Goal: Information Seeking & Learning: Find specific page/section

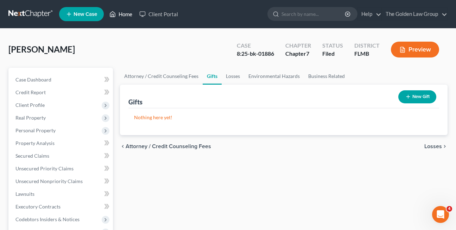
click at [120, 19] on link "Home" at bounding box center [121, 14] width 30 height 13
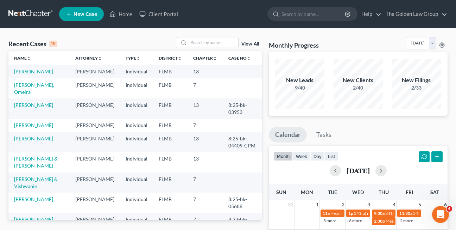
click at [253, 128] on td at bounding box center [242, 125] width 39 height 13
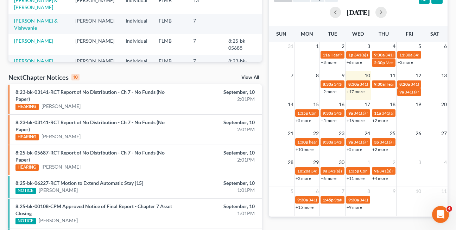
scroll to position [156, 0]
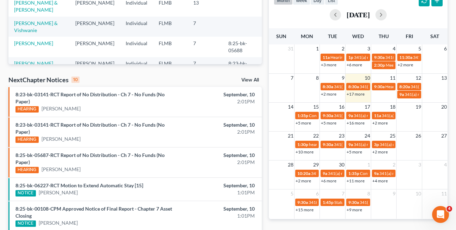
click at [246, 81] on link "View All" at bounding box center [251, 79] width 18 height 5
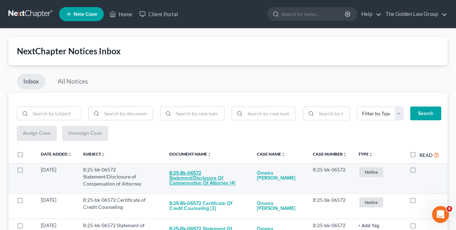
click at [181, 179] on button "8:25-bk-06572 Statement/Disclosure of Compensation of Attorney [4]" at bounding box center [207, 178] width 76 height 24
checkbox input "true"
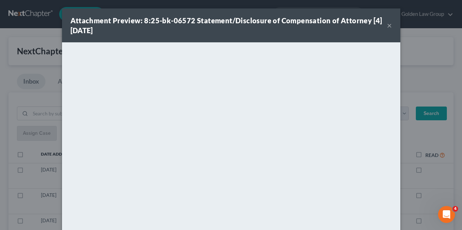
click at [388, 24] on button "×" at bounding box center [389, 25] width 5 height 8
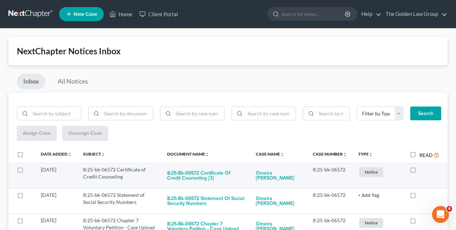
click at [420, 171] on label at bounding box center [420, 171] width 0 height 0
click at [423, 169] on input "checkbox" at bounding box center [425, 168] width 5 height 5
checkbox input "true"
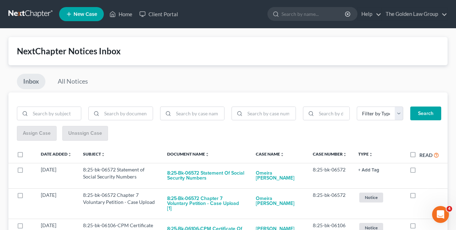
click at [211, 83] on div "Inbox All Notices" at bounding box center [227, 83] width 439 height 19
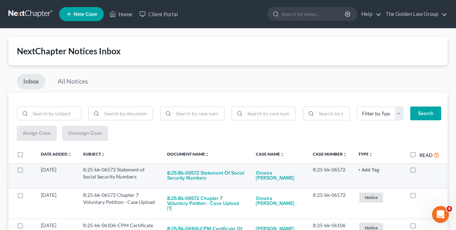
click at [420, 171] on label at bounding box center [420, 171] width 0 height 0
click at [423, 168] on input "checkbox" at bounding box center [425, 168] width 5 height 5
checkbox input "true"
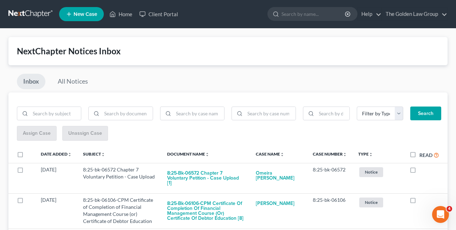
click at [420, 171] on label at bounding box center [420, 171] width 0 height 0
click at [423, 168] on input "checkbox" at bounding box center [425, 168] width 5 height 5
checkbox input "true"
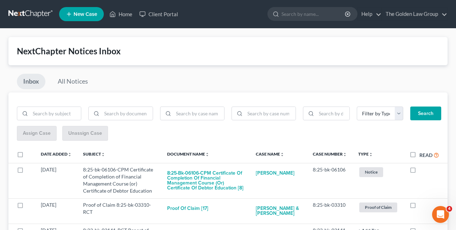
click at [420, 171] on label at bounding box center [420, 171] width 0 height 0
click at [423, 168] on input "checkbox" at bounding box center [425, 168] width 5 height 5
checkbox input "true"
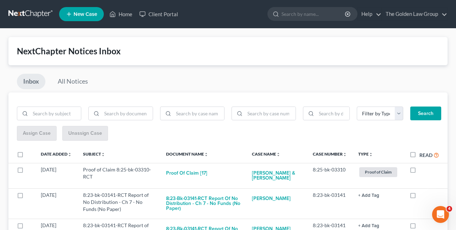
click at [420, 171] on label at bounding box center [420, 171] width 0 height 0
click at [423, 168] on input "checkbox" at bounding box center [425, 168] width 5 height 5
checkbox input "true"
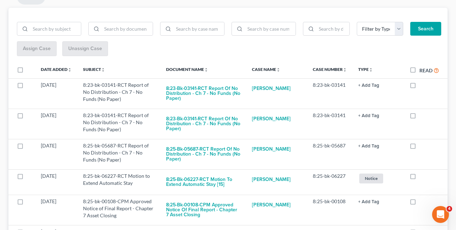
scroll to position [90, 0]
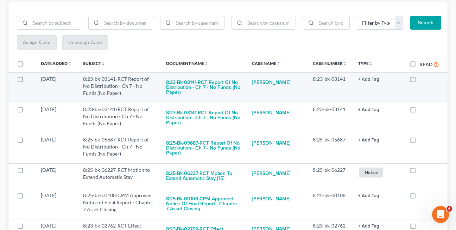
click at [420, 81] on label at bounding box center [420, 81] width 0 height 0
click at [423, 80] on input "checkbox" at bounding box center [425, 77] width 5 height 5
checkbox input "true"
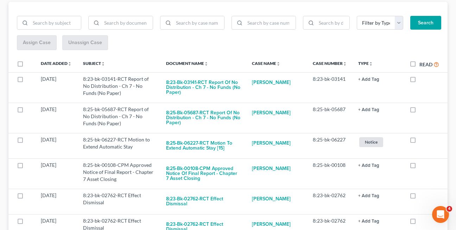
click at [420, 81] on label at bounding box center [420, 81] width 0 height 0
click at [423, 80] on input "checkbox" at bounding box center [425, 77] width 5 height 5
checkbox input "true"
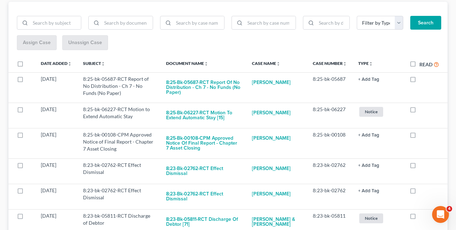
click at [420, 81] on label at bounding box center [420, 81] width 0 height 0
click at [423, 80] on input "checkbox" at bounding box center [425, 77] width 5 height 5
checkbox input "true"
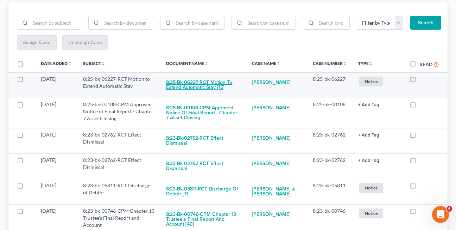
click at [187, 87] on button "8:25-bk-06227-RCT Motion to Extend Automatic Stay [15]" at bounding box center [203, 84] width 75 height 19
checkbox input "true"
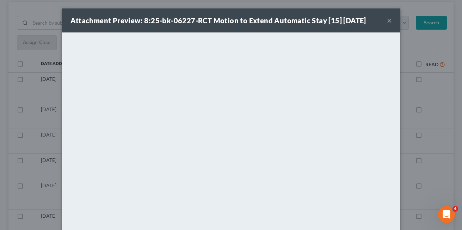
click at [387, 21] on button "×" at bounding box center [389, 20] width 5 height 8
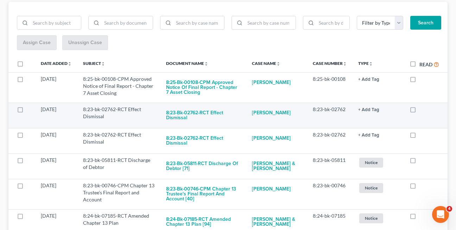
click at [420, 111] on label at bounding box center [420, 111] width 0 height 0
click at [423, 110] on input "checkbox" at bounding box center [425, 108] width 5 height 5
checkbox input "true"
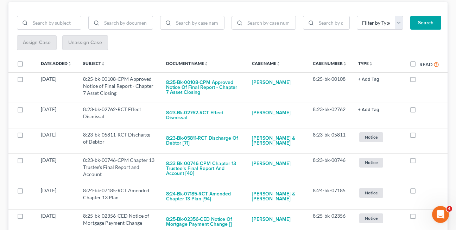
click at [420, 111] on label at bounding box center [420, 111] width 0 height 0
click at [423, 110] on input "checkbox" at bounding box center [425, 108] width 5 height 5
checkbox input "true"
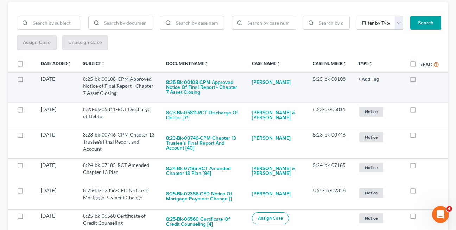
click at [420, 81] on label at bounding box center [420, 81] width 0 height 0
click at [423, 80] on input "checkbox" at bounding box center [425, 77] width 5 height 5
checkbox input "true"
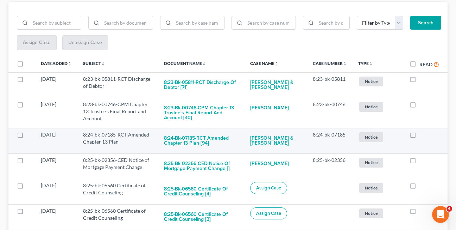
click at [420, 136] on label at bounding box center [420, 136] width 0 height 0
click at [423, 135] on input "checkbox" at bounding box center [425, 133] width 5 height 5
checkbox input "true"
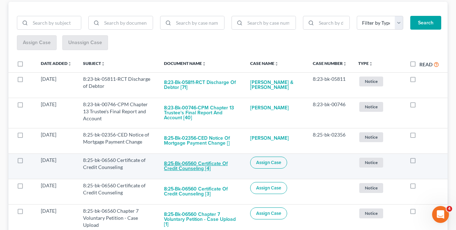
click at [173, 168] on button "8:25-bk-06560 Certificate of Credit Counseling [4]" at bounding box center [201, 165] width 75 height 19
checkbox input "true"
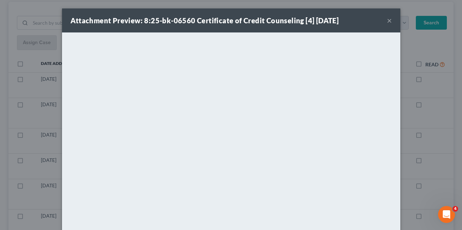
click at [387, 20] on button "×" at bounding box center [389, 20] width 5 height 8
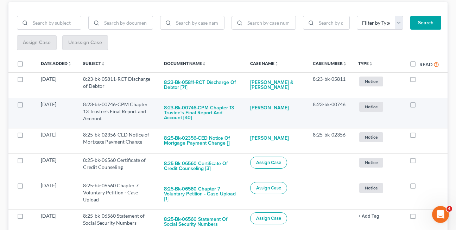
click at [420, 106] on label at bounding box center [420, 106] width 0 height 0
click at [423, 105] on input "checkbox" at bounding box center [425, 103] width 5 height 5
checkbox input "true"
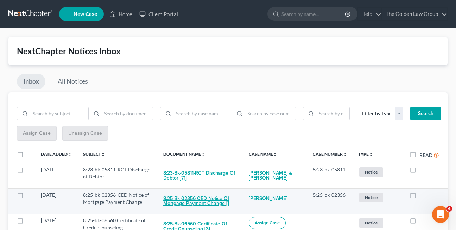
click at [189, 200] on button "8:25-bk-02356-CED Notice of Mortgage Payment Change []" at bounding box center [200, 200] width 74 height 19
checkbox input "true"
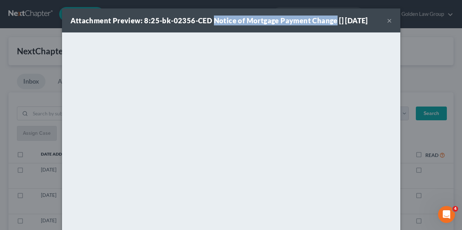
drag, startPoint x: 211, startPoint y: 21, endPoint x: 330, endPoint y: 21, distance: 119.7
click at [330, 21] on strong "Attachment Preview: 8:25-bk-02356-CED Notice of Mortgage Payment Change [] 09/1…" at bounding box center [218, 20] width 297 height 8
copy strong "Notice of Mortgage Payment Change"
click at [387, 21] on button "×" at bounding box center [389, 20] width 5 height 8
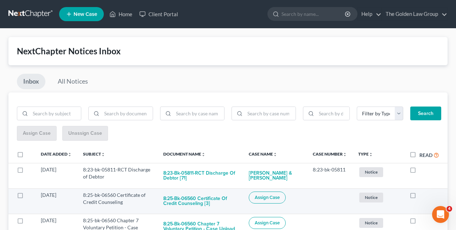
click at [420, 196] on label at bounding box center [420, 196] width 0 height 0
click at [423, 196] on input "checkbox" at bounding box center [425, 193] width 5 height 5
checkbox input "true"
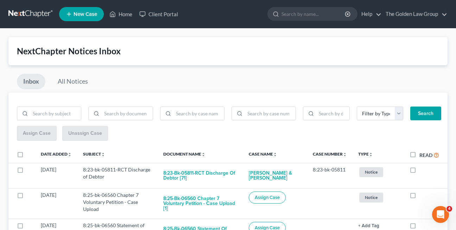
click at [420, 196] on label at bounding box center [420, 196] width 0 height 0
click at [423, 196] on input "checkbox" at bounding box center [425, 193] width 5 height 5
checkbox input "true"
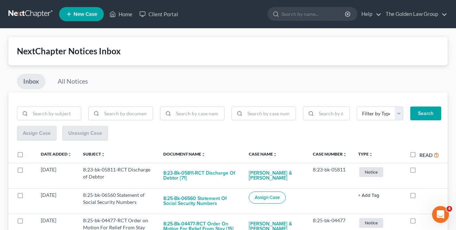
click at [420, 196] on label at bounding box center [420, 196] width 0 height 0
click at [423, 196] on input "checkbox" at bounding box center [425, 193] width 5 height 5
checkbox input "true"
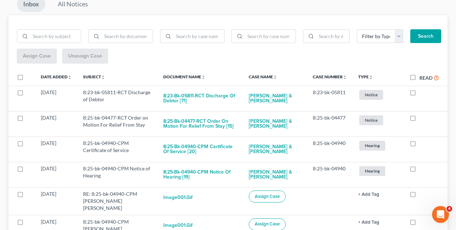
scroll to position [81, 0]
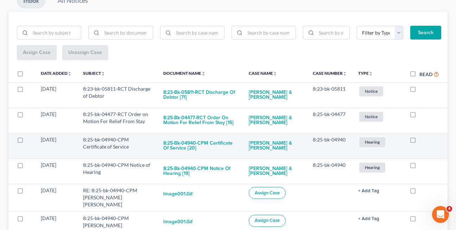
click at [420, 141] on label at bounding box center [420, 141] width 0 height 0
click at [423, 141] on input "checkbox" at bounding box center [425, 138] width 5 height 5
checkbox input "true"
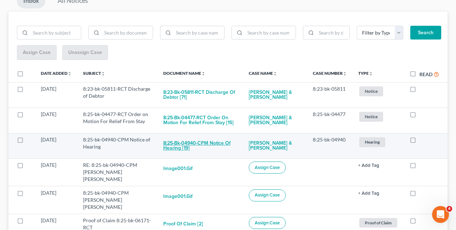
click at [170, 149] on button "8:25-bk-04940-CPM Notice of Hearing [19]" at bounding box center [200, 145] width 74 height 19
checkbox input "true"
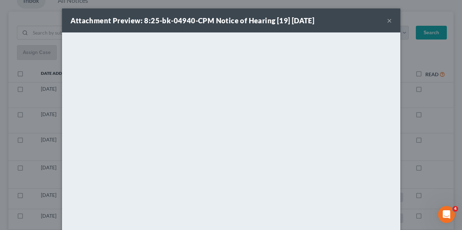
click at [387, 19] on button "×" at bounding box center [389, 20] width 5 height 8
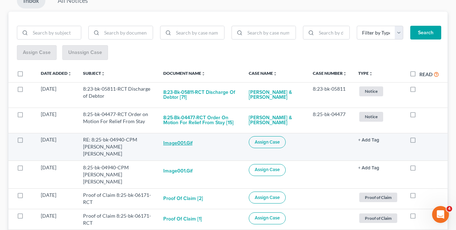
click at [169, 146] on button "image001.gif" at bounding box center [178, 143] width 31 height 14
checkbox input "true"
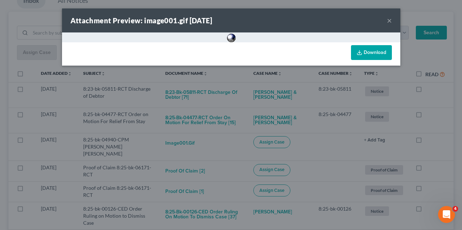
click at [367, 53] on link "Download" at bounding box center [371, 52] width 41 height 15
click at [389, 19] on button "×" at bounding box center [389, 20] width 5 height 8
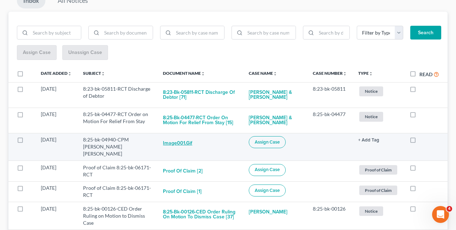
click at [170, 143] on button "image001.gif" at bounding box center [178, 143] width 31 height 14
checkbox input "true"
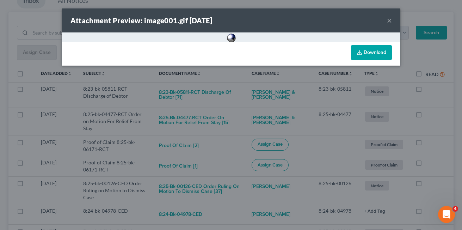
click at [389, 20] on button "×" at bounding box center [389, 20] width 5 height 8
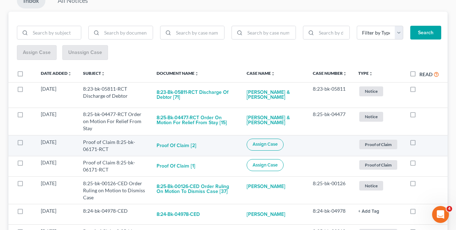
click at [420, 144] on label at bounding box center [420, 144] width 0 height 0
click at [423, 142] on input "checkbox" at bounding box center [425, 140] width 5 height 5
checkbox input "true"
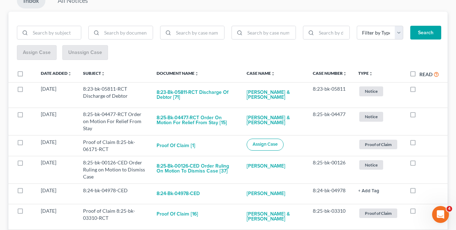
click at [420, 144] on label at bounding box center [420, 144] width 0 height 0
click at [423, 142] on input "checkbox" at bounding box center [425, 140] width 5 height 5
checkbox input "true"
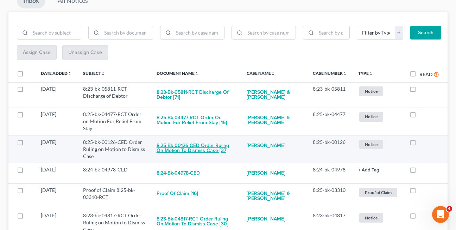
click at [171, 148] on button "8:25-bk-00126-CED Order Ruling on Motion to Dismiss Case [37]" at bounding box center [196, 147] width 79 height 19
checkbox input "true"
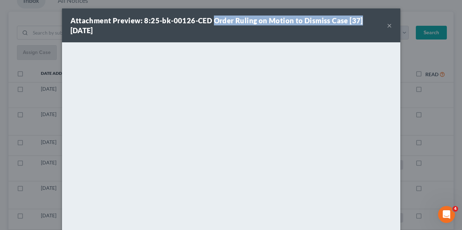
drag, startPoint x: 213, startPoint y: 21, endPoint x: 362, endPoint y: 23, distance: 149.0
click at [362, 23] on div "Attachment Preview: 8:25-bk-00126-CED Order Ruling on Motion to Dismiss Case [3…" at bounding box center [228, 25] width 316 height 20
copy strong "Order Ruling on Motion to Dismiss Case [37]"
click at [387, 26] on button "×" at bounding box center [389, 25] width 5 height 8
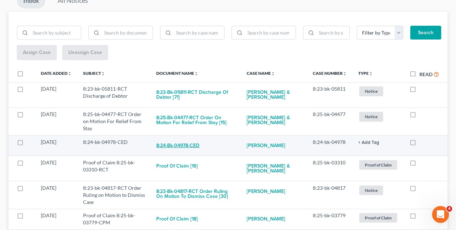
click at [175, 148] on button "8:24-bk-04978-CED" at bounding box center [177, 145] width 43 height 14
checkbox input "true"
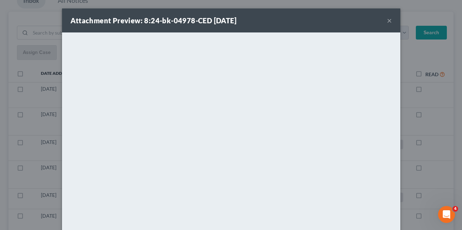
click at [387, 20] on button "×" at bounding box center [389, 20] width 5 height 8
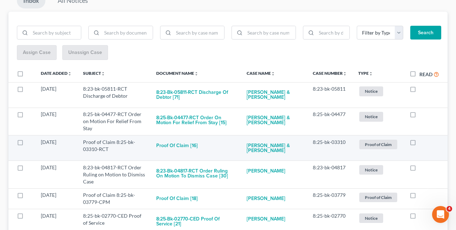
click at [420, 144] on label at bounding box center [420, 144] width 0 height 0
click at [423, 143] on input "checkbox" at bounding box center [425, 140] width 5 height 5
checkbox input "true"
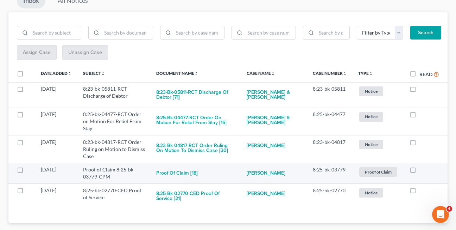
click at [420, 171] on label at bounding box center [420, 171] width 0 height 0
click at [423, 170] on input "checkbox" at bounding box center [425, 168] width 5 height 5
checkbox input "true"
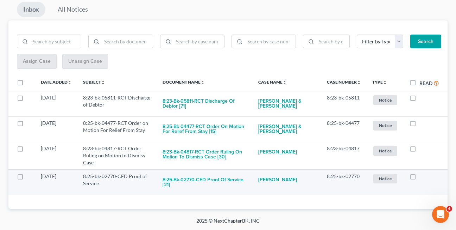
click at [420, 178] on label at bounding box center [420, 178] width 0 height 0
click at [423, 177] on input "checkbox" at bounding box center [425, 175] width 5 height 5
checkbox input "true"
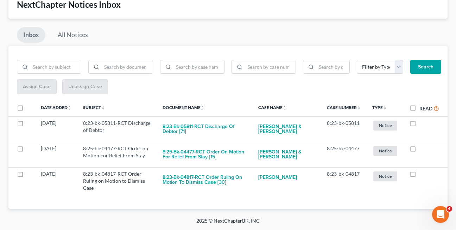
scroll to position [46, 0]
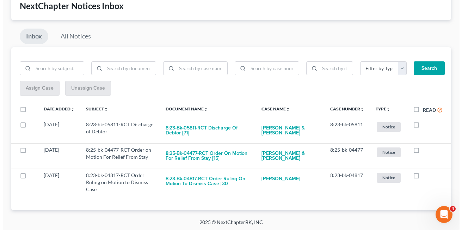
scroll to position [46, 0]
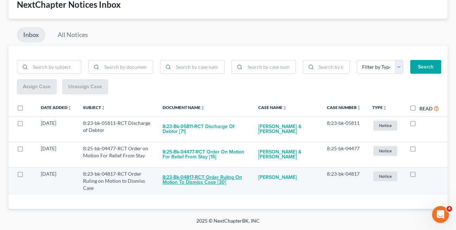
click at [179, 182] on button "8:23-bk-04817-RCT Order Ruling on Motion to Dismiss Case [30]" at bounding box center [205, 179] width 85 height 19
checkbox input "true"
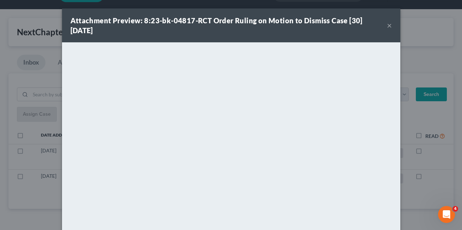
scroll to position [19, 0]
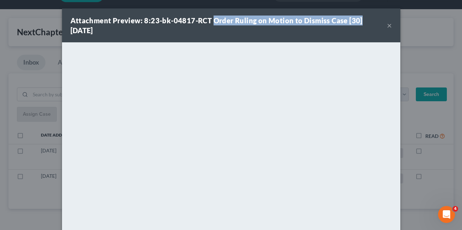
drag, startPoint x: 211, startPoint y: 21, endPoint x: 354, endPoint y: 24, distance: 143.0
click at [354, 24] on strong "Attachment Preview: 8:23-bk-04817-RCT Order Ruling on Motion to Dismiss Case [3…" at bounding box center [216, 25] width 292 height 18
copy strong "Order Ruling on Motion to Dismiss Case [30"
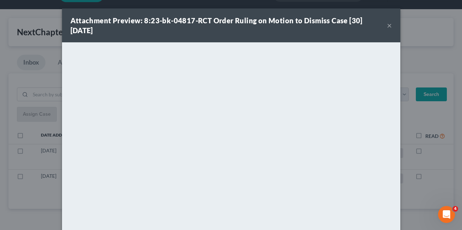
drag, startPoint x: 164, startPoint y: 31, endPoint x: 202, endPoint y: 35, distance: 38.3
click at [164, 31] on div "Attachment Preview: 8:23-bk-04817-RCT Order Ruling on Motion to Dismiss Case [3…" at bounding box center [228, 25] width 316 height 20
click at [383, 25] on div "Attachment Preview: 8:23-bk-04817-RCT Order Ruling on Motion to Dismiss Case [3…" at bounding box center [228, 25] width 316 height 20
click at [387, 26] on button "×" at bounding box center [389, 25] width 5 height 8
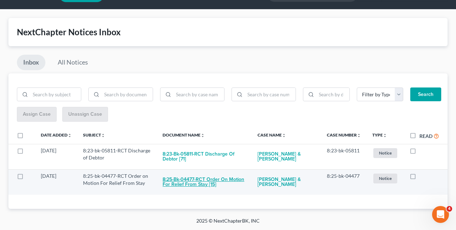
click at [186, 184] on button "8:25-bk-04477-RCT Order on Motion For Relief From Stay [15]" at bounding box center [204, 181] width 83 height 19
checkbox input "true"
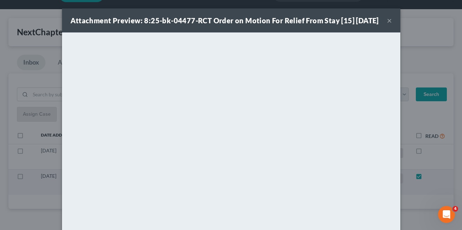
scroll to position [0, 0]
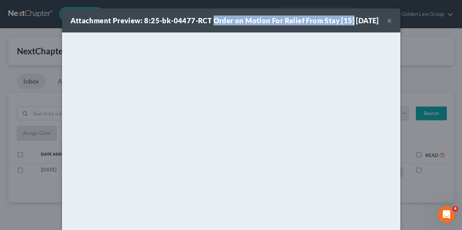
drag, startPoint x: 211, startPoint y: 22, endPoint x: 349, endPoint y: 23, distance: 138.0
click at [349, 23] on div "Attachment Preview: 8:25-bk-04477-RCT Order on Motion For Relief From Stay [15]…" at bounding box center [224, 20] width 308 height 10
copy strong "Order on Motion For Relief From Stay [15]"
click at [387, 24] on button "×" at bounding box center [389, 20] width 5 height 8
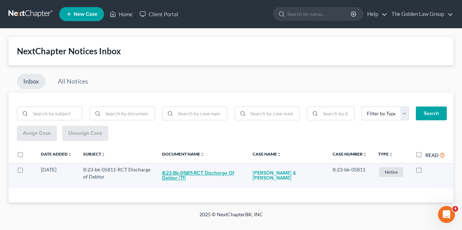
click at [182, 178] on button "8:23-bk-05811-RCT Discharge of Debtor [71]" at bounding box center [201, 175] width 79 height 19
checkbox input "true"
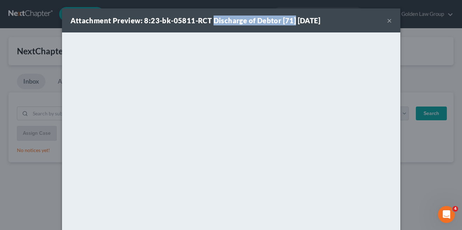
drag, startPoint x: 209, startPoint y: 21, endPoint x: 289, endPoint y: 22, distance: 80.6
click at [289, 22] on strong "Attachment Preview: 8:23-bk-05811-RCT Discharge of Debtor [71] 09/10/2025" at bounding box center [195, 20] width 250 height 8
copy strong "Discharge of Debtor [71]"
click at [387, 23] on button "×" at bounding box center [389, 20] width 5 height 8
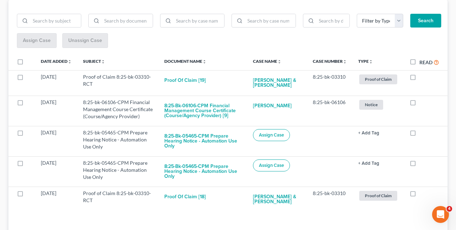
scroll to position [99, 0]
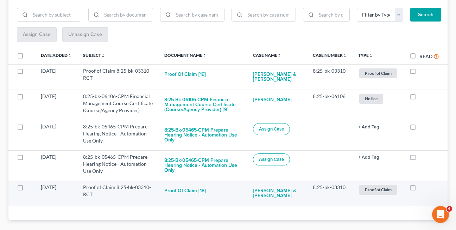
click at [420, 189] on label at bounding box center [420, 189] width 0 height 0
click at [423, 187] on input "checkbox" at bounding box center [425, 185] width 5 height 5
checkbox input "true"
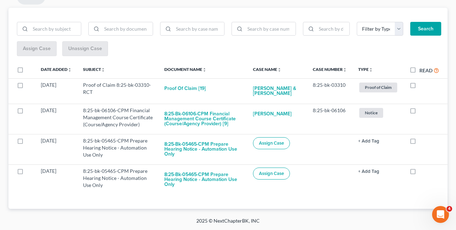
scroll to position [85, 0]
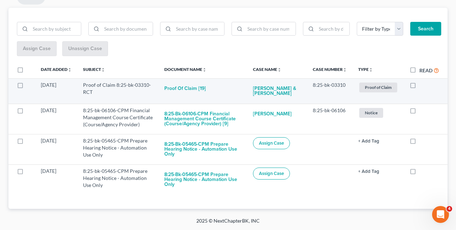
click at [420, 87] on label at bounding box center [420, 87] width 0 height 0
click at [423, 86] on input "checkbox" at bounding box center [425, 83] width 5 height 5
checkbox input "true"
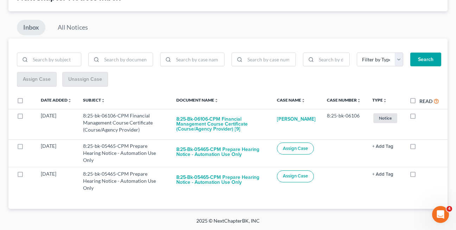
scroll to position [54, 0]
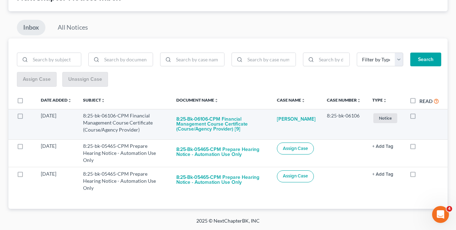
click at [420, 117] on label at bounding box center [420, 117] width 0 height 0
click at [423, 114] on input "checkbox" at bounding box center [425, 114] width 5 height 5
checkbox input "true"
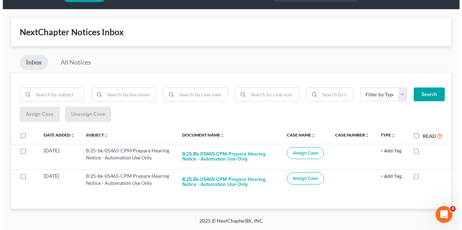
scroll to position [19, 0]
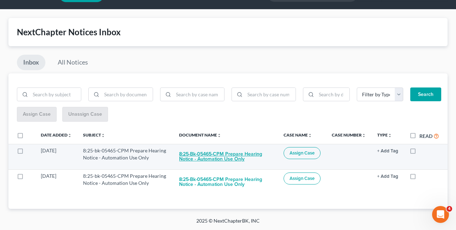
click at [206, 157] on button "8:25-bk-05465-CPM Prepare Hearing Notice - Automation Use Only" at bounding box center [225, 156] width 93 height 19
checkbox input "true"
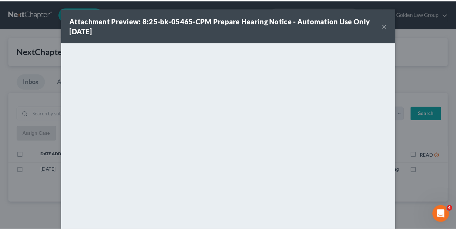
scroll to position [0, 0]
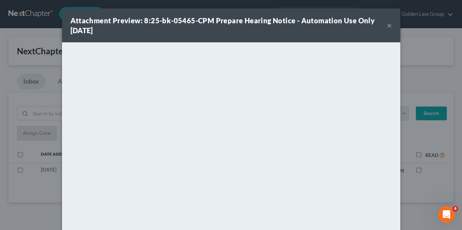
click at [387, 27] on button "×" at bounding box center [389, 25] width 5 height 8
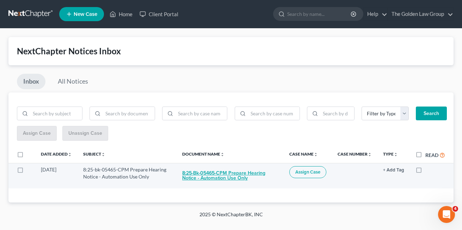
click at [204, 177] on button "8:25-bk-05465-CPM Prepare Hearing Notice - Automation Use Only" at bounding box center [230, 175] width 96 height 19
checkbox input "true"
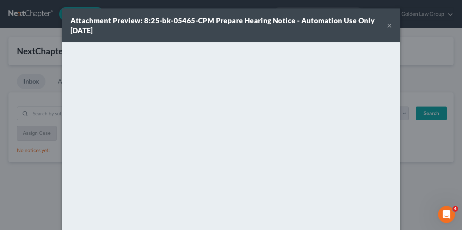
click at [387, 24] on button "×" at bounding box center [389, 25] width 5 height 8
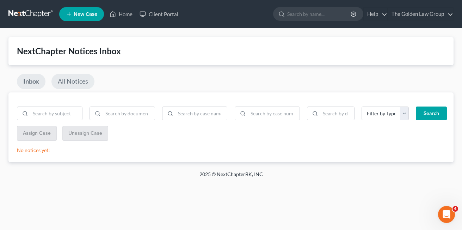
click at [80, 81] on link "All Notices" at bounding box center [72, 81] width 43 height 15
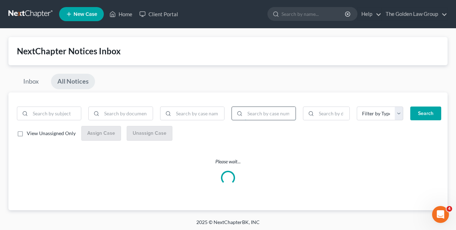
click at [265, 113] on input "search" at bounding box center [270, 113] width 51 height 13
paste input "8:25-bk-06388-"
click at [411, 106] on button "Search" at bounding box center [426, 113] width 31 height 14
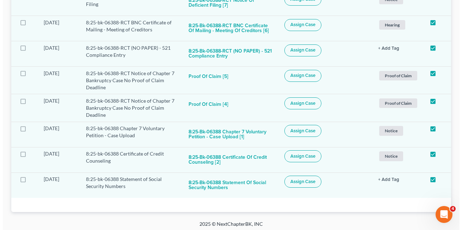
scroll to position [266, 0]
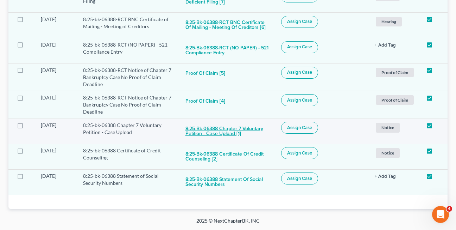
type input "8:25-bk-06388"
click at [194, 132] on button "8:25-bk-06388 Chapter 7 Voluntary Petition - Case Upload [1]" at bounding box center [228, 130] width 85 height 19
